Goal: Information Seeking & Learning: Check status

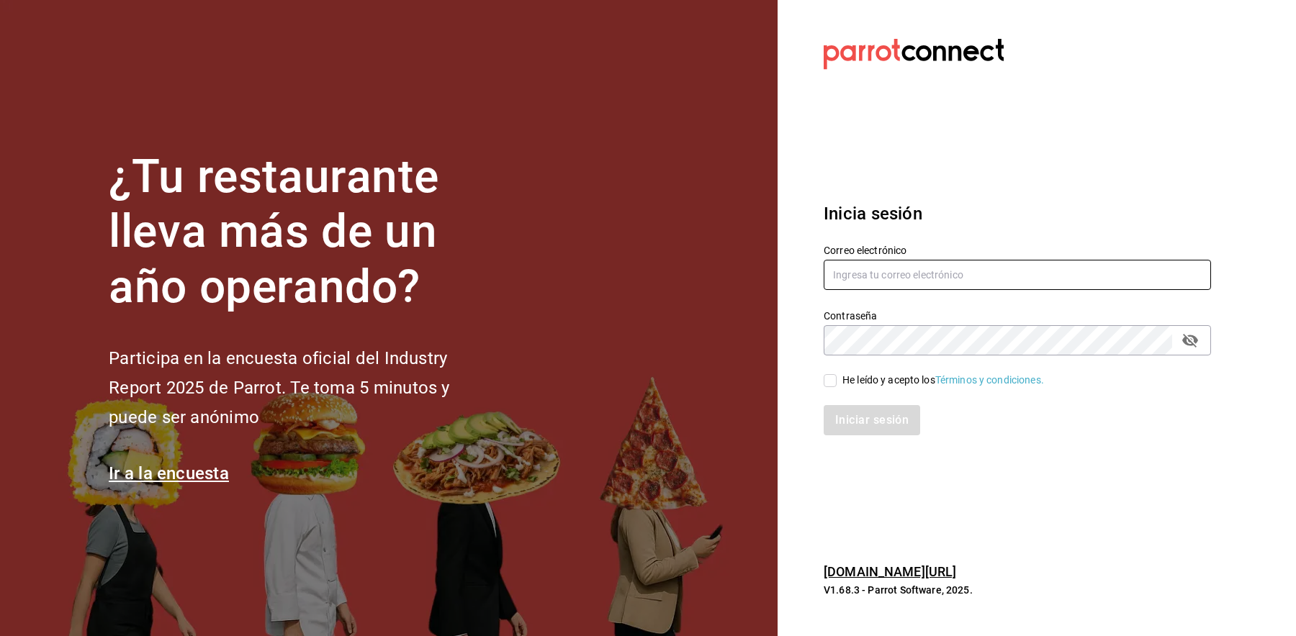
type input "choco-pay@parrot.rest"
click at [827, 380] on input "He leído y acepto los Términos y condiciones." at bounding box center [830, 380] width 13 height 13
checkbox input "true"
click at [860, 430] on button "Iniciar sesión" at bounding box center [873, 420] width 98 height 30
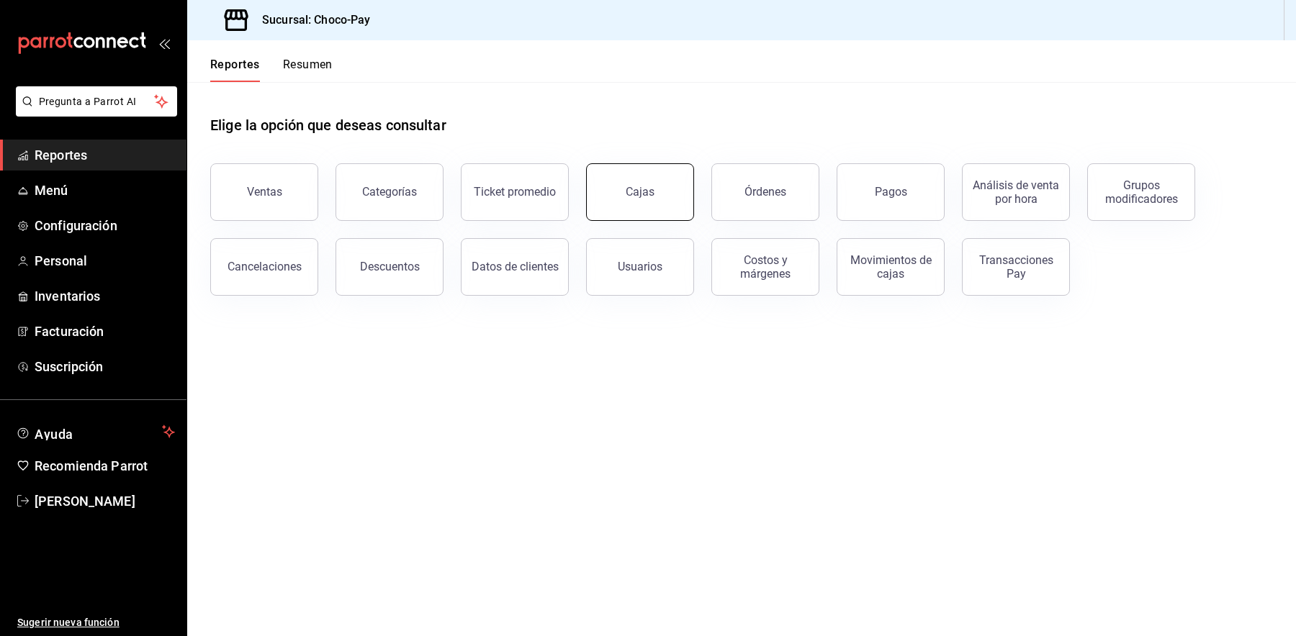
click at [616, 195] on button "Cajas" at bounding box center [640, 192] width 108 height 58
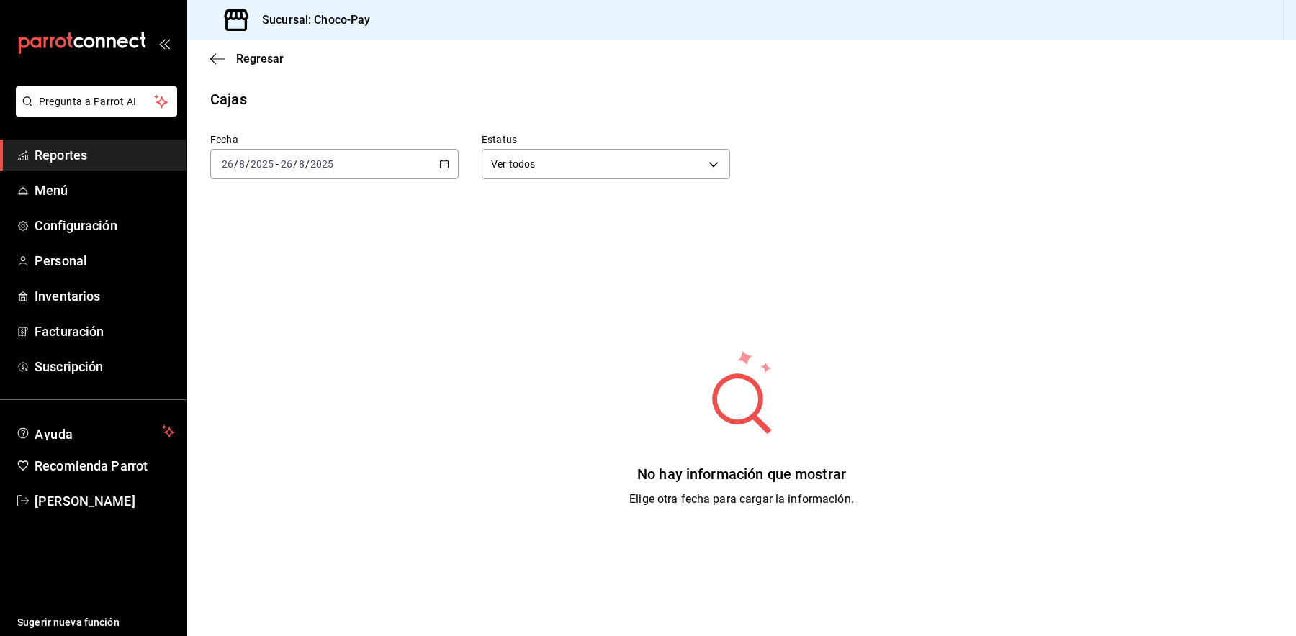
click at [208, 53] on div "Regresar" at bounding box center [741, 58] width 1109 height 37
click at [214, 53] on icon "button" at bounding box center [217, 59] width 14 height 13
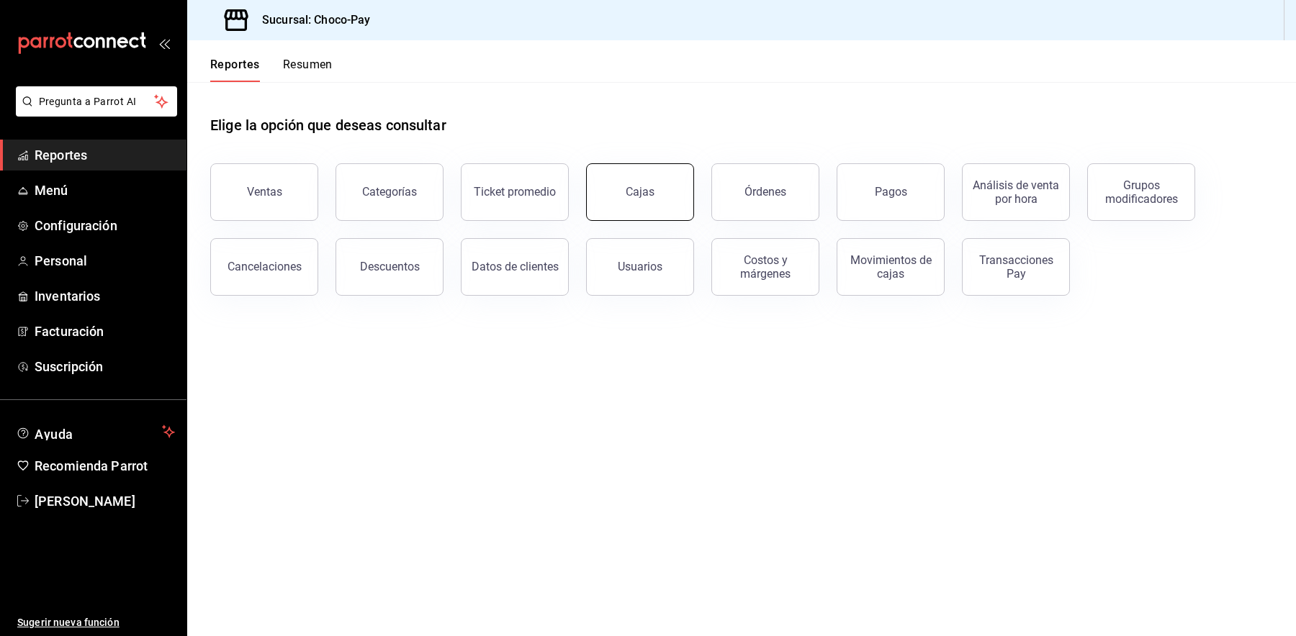
click at [624, 193] on button "Cajas" at bounding box center [640, 192] width 108 height 58
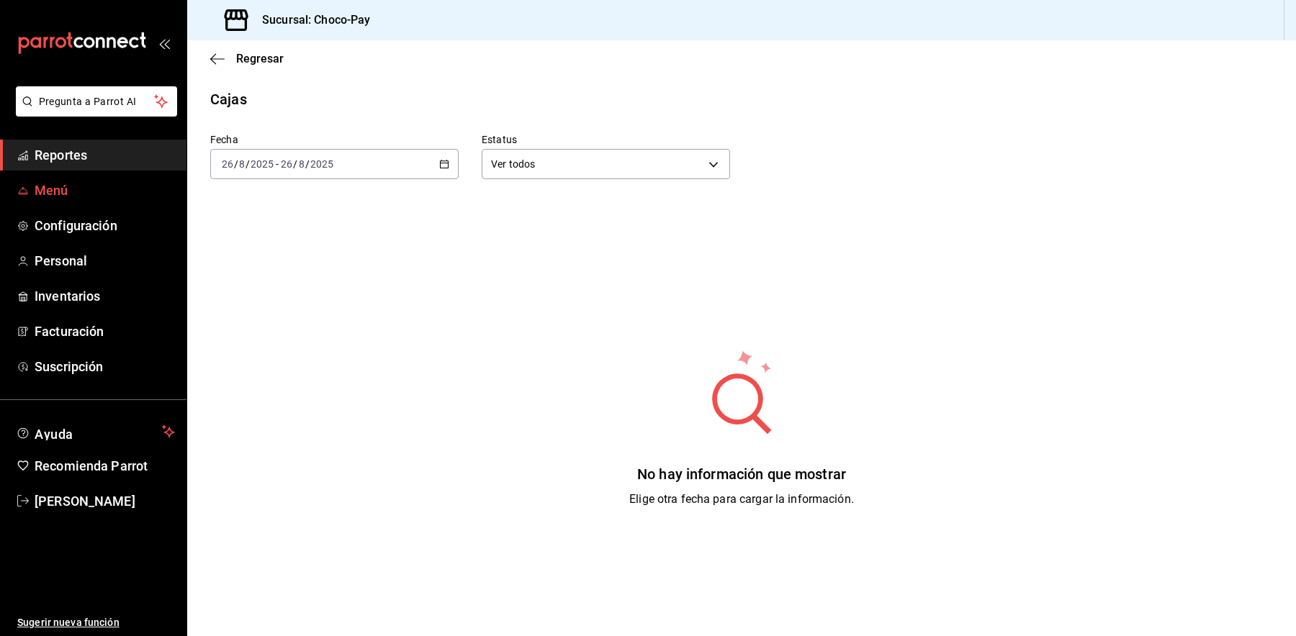
click at [56, 190] on span "Menú" at bounding box center [105, 190] width 140 height 19
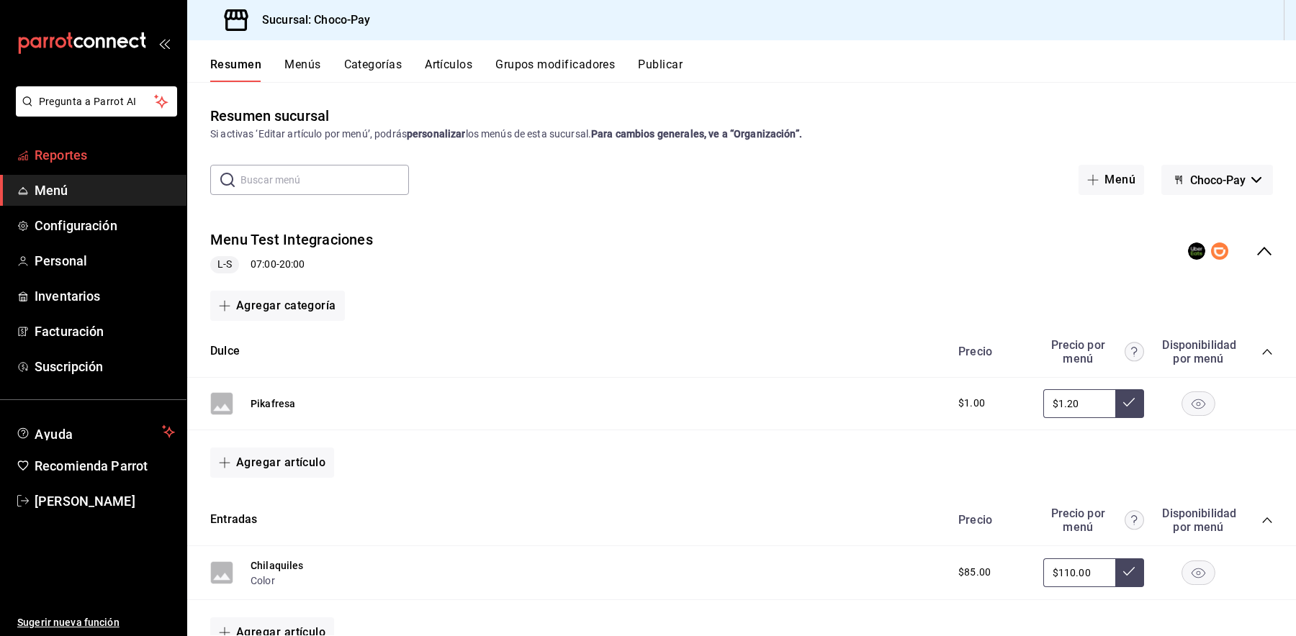
click at [47, 158] on span "Reportes" at bounding box center [105, 154] width 140 height 19
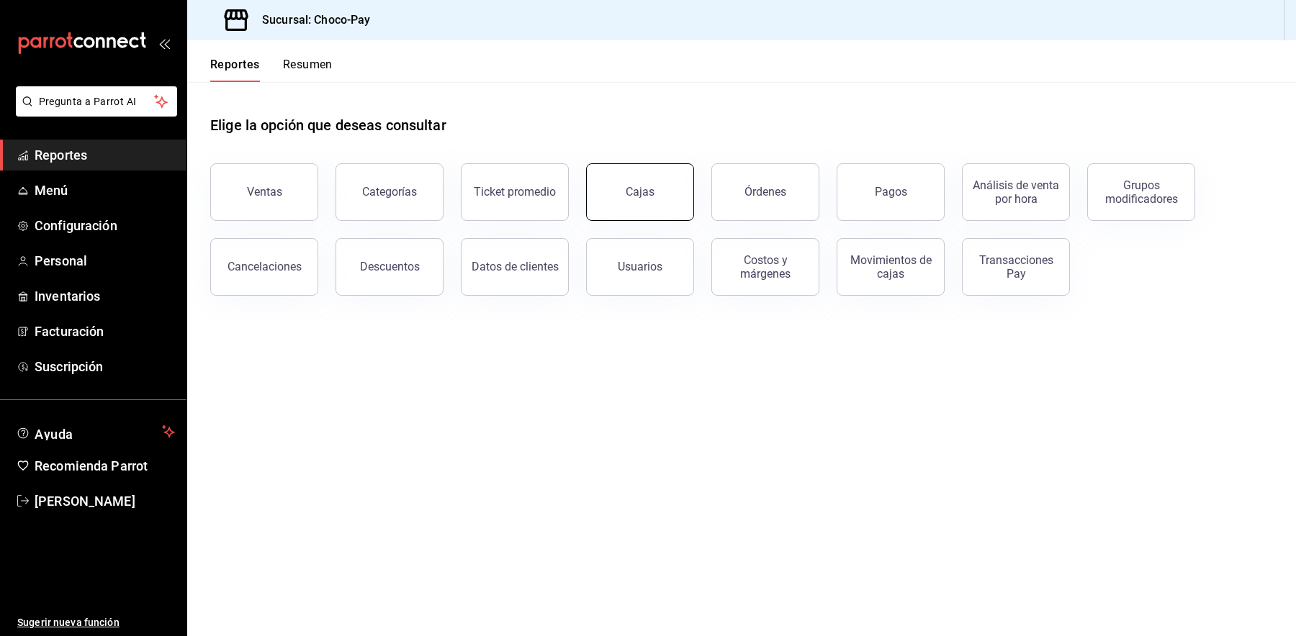
click at [618, 197] on button "Cajas" at bounding box center [640, 192] width 108 height 58
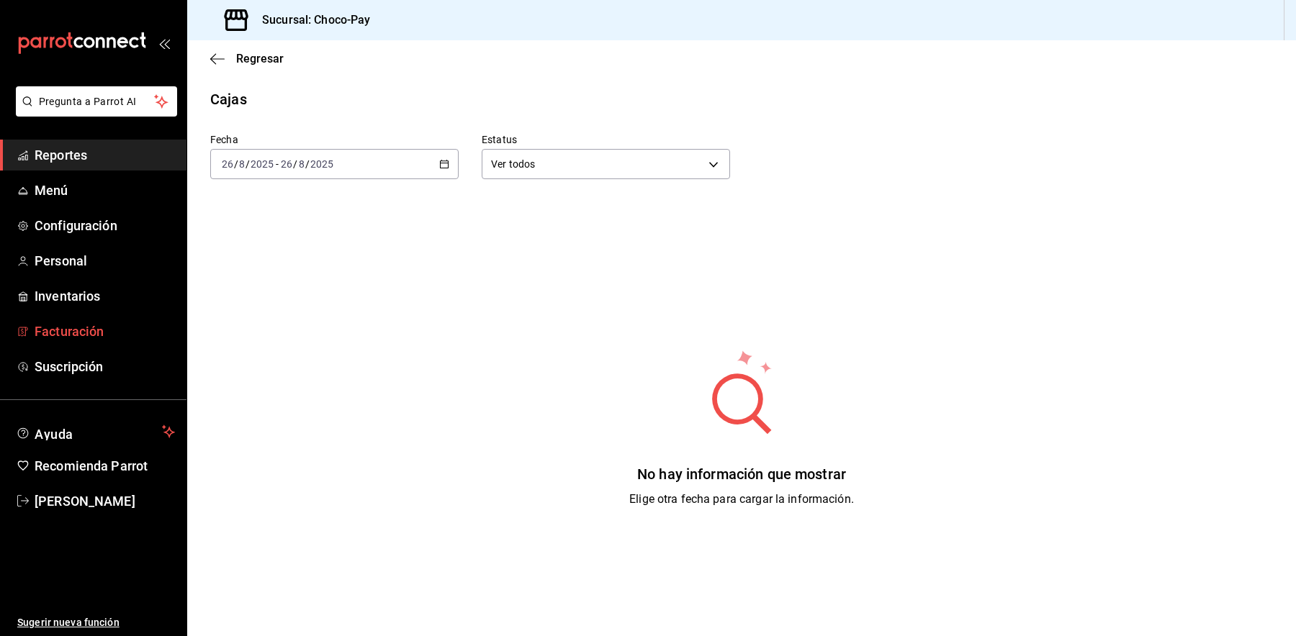
click at [123, 336] on body "Pregunta a Parrot AI Reportes Menú Configuración Personal Inventarios Facturaci…" at bounding box center [648, 318] width 1296 height 636
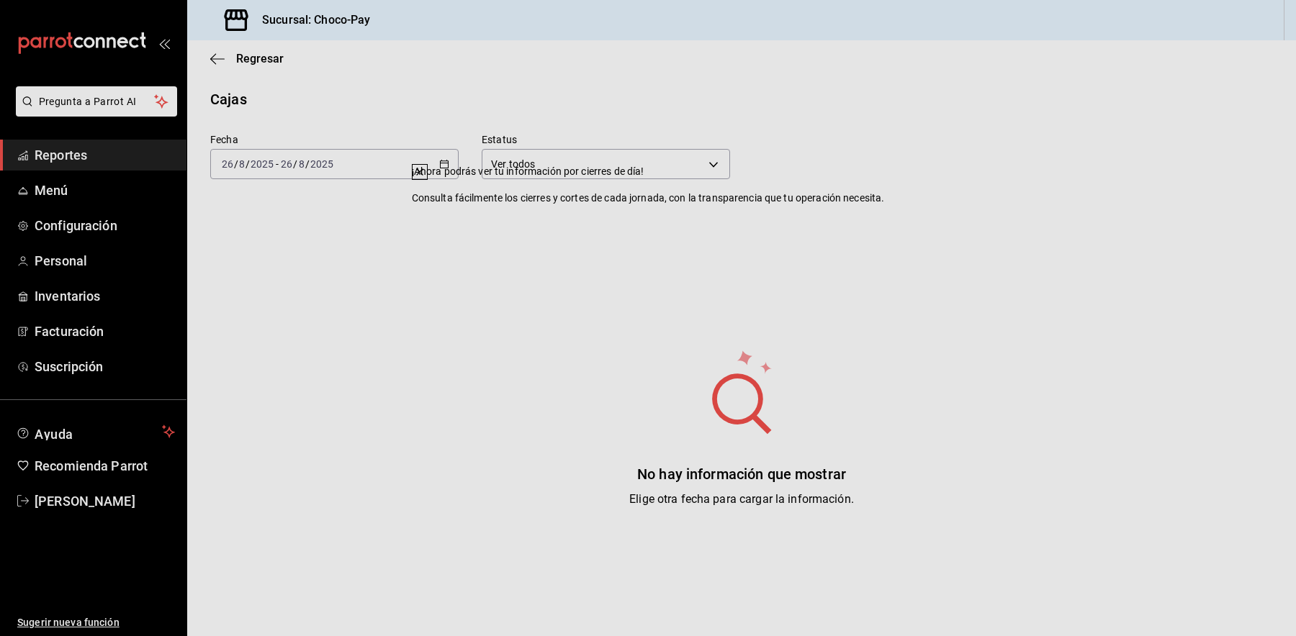
click at [110, 510] on div "¡Ahora podrás ver tu información por cierres de día! Consulta fácilmente los ci…" at bounding box center [648, 318] width 1296 height 636
click at [423, 175] on icon at bounding box center [420, 172] width 6 height 6
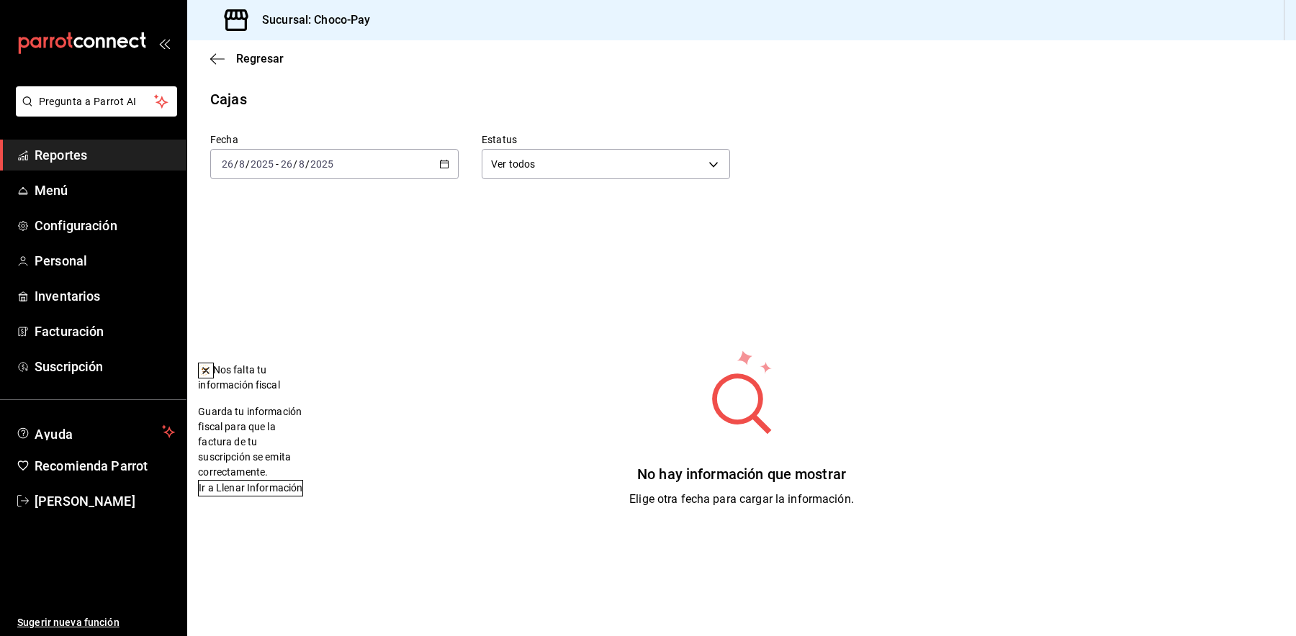
click at [262, 176] on div "[DATE] [DATE] - [DATE] [DATE]" at bounding box center [334, 164] width 248 height 30
click at [218, 60] on icon "button" at bounding box center [217, 59] width 14 height 13
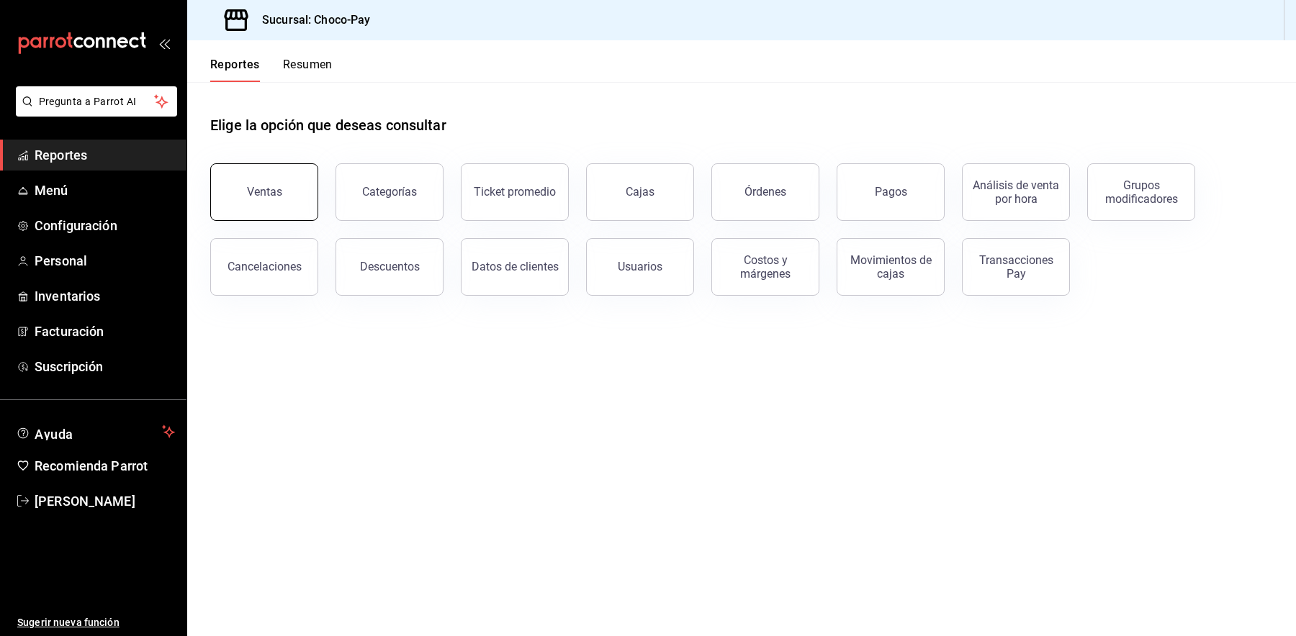
click at [276, 201] on button "Ventas" at bounding box center [264, 192] width 108 height 58
